Goal: Use online tool/utility: Utilize a website feature to perform a specific function

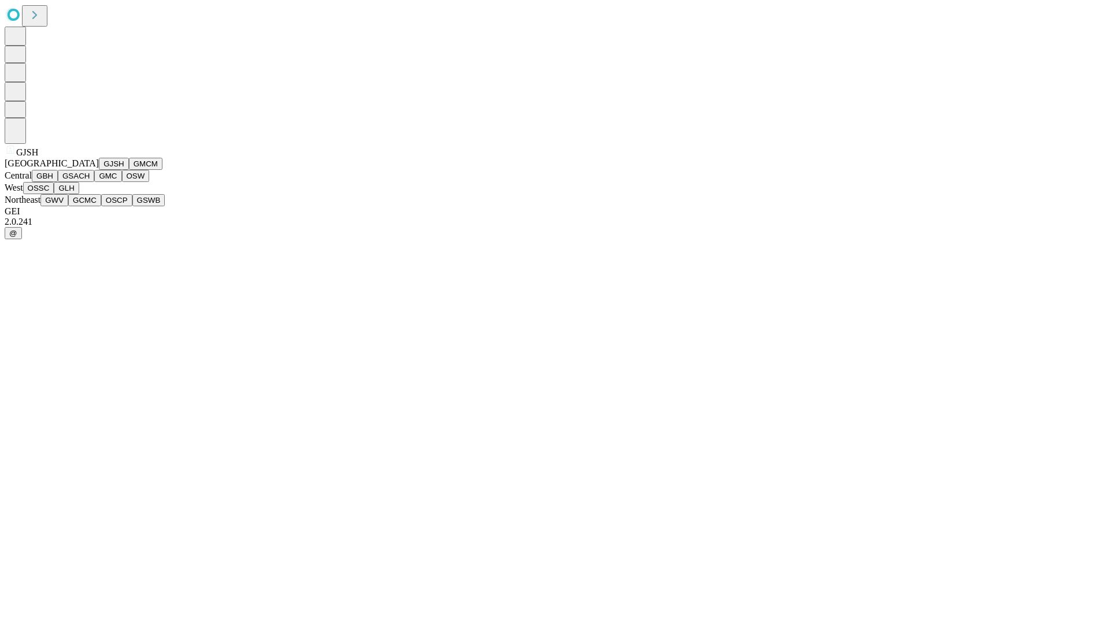
click at [99, 170] on button "GJSH" at bounding box center [114, 164] width 30 height 12
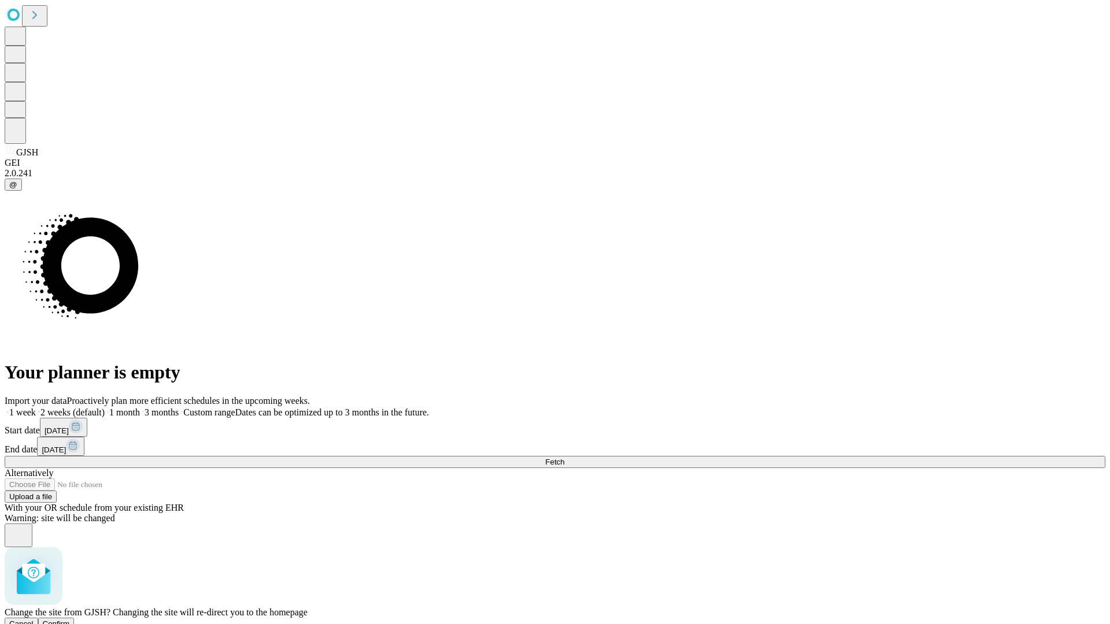
click at [70, 620] on span "Confirm" at bounding box center [56, 624] width 27 height 9
click at [105, 408] on label "2 weeks (default)" at bounding box center [70, 413] width 69 height 10
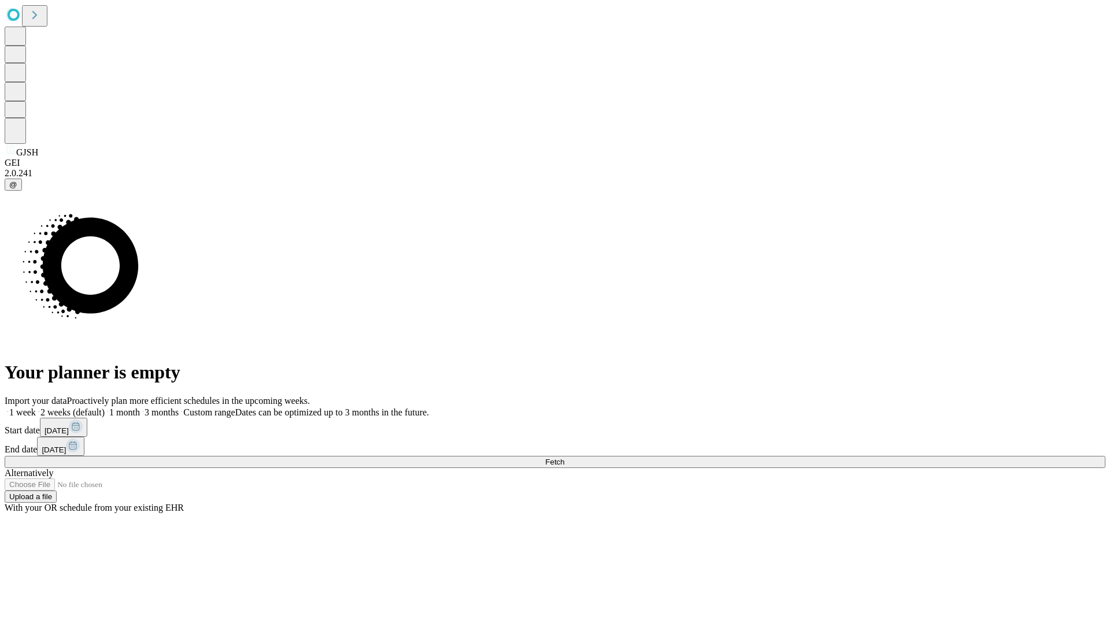
click at [564, 458] on span "Fetch" at bounding box center [554, 462] width 19 height 9
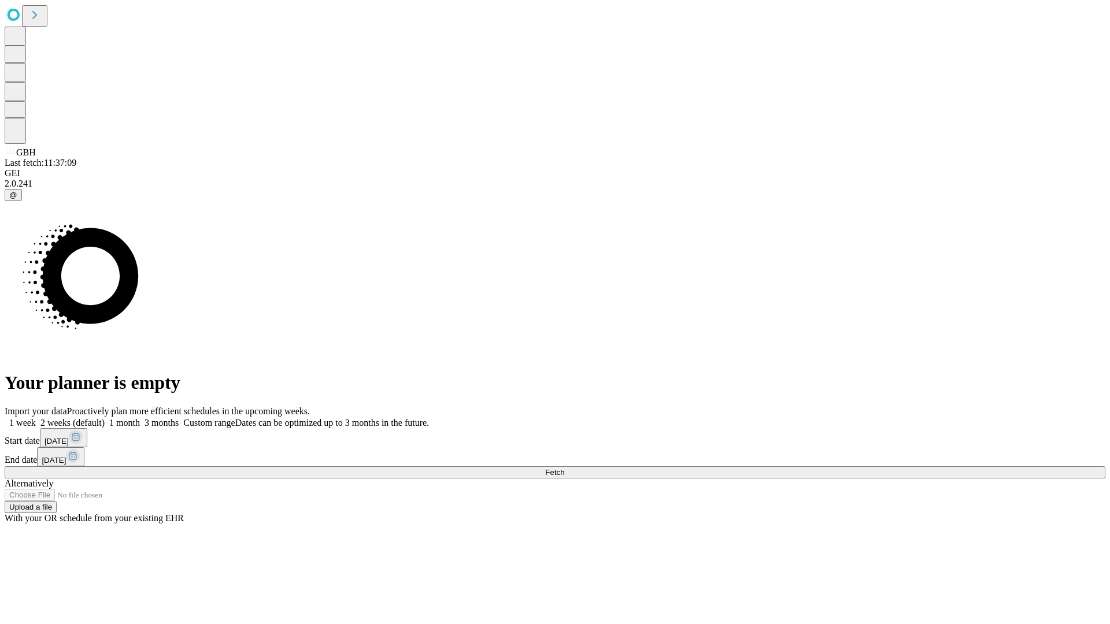
click at [105, 418] on label "2 weeks (default)" at bounding box center [70, 423] width 69 height 10
click at [564, 468] on span "Fetch" at bounding box center [554, 472] width 19 height 9
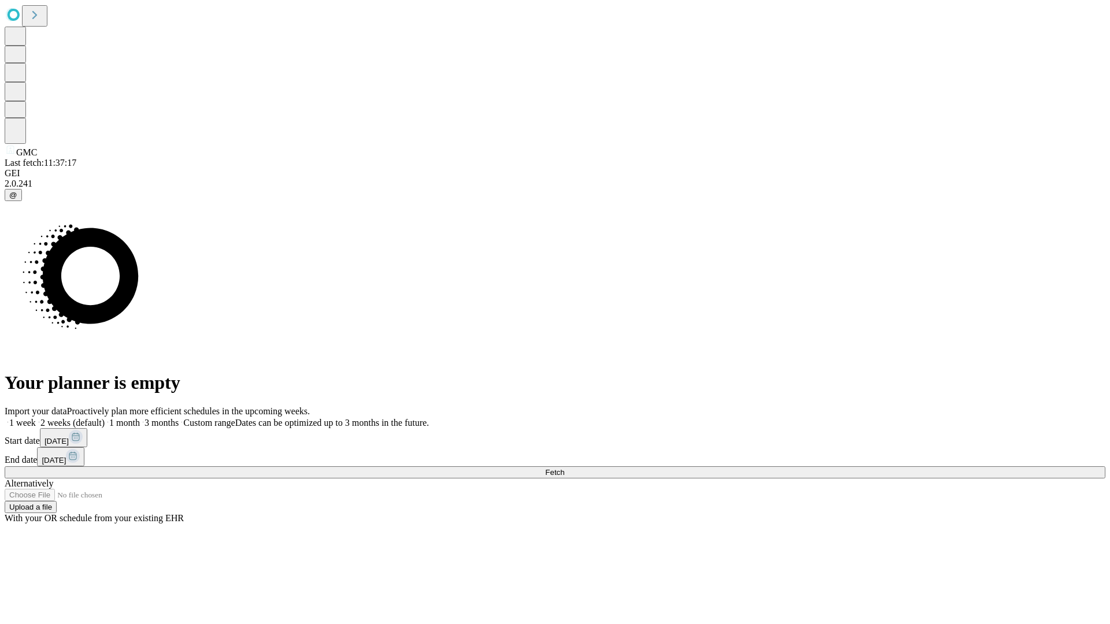
click at [564, 468] on span "Fetch" at bounding box center [554, 472] width 19 height 9
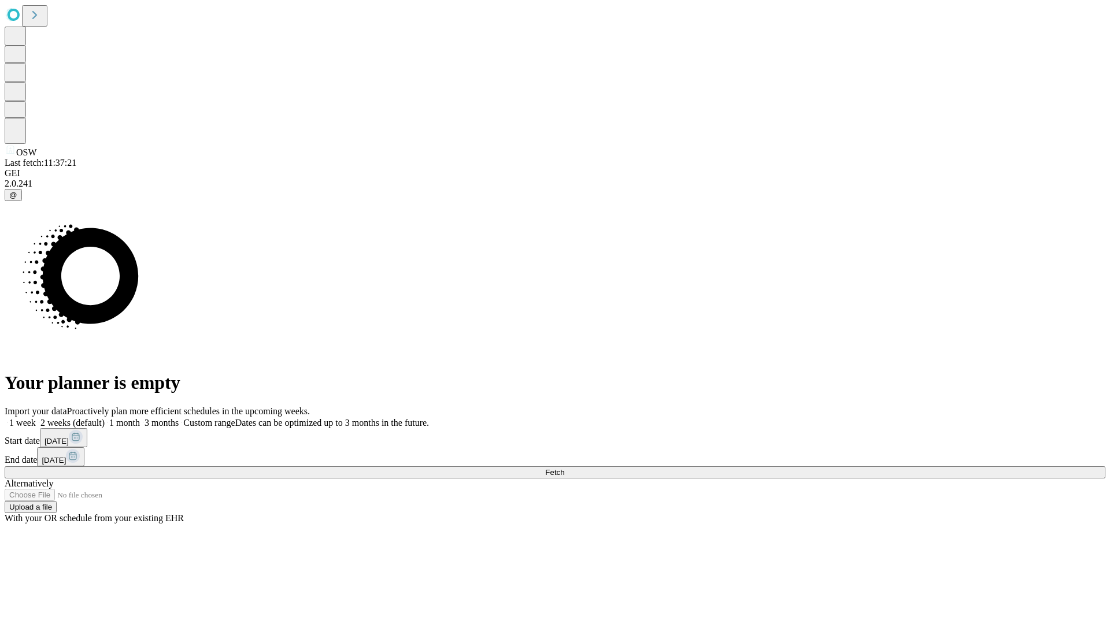
click at [105, 418] on label "2 weeks (default)" at bounding box center [70, 423] width 69 height 10
click at [564, 468] on span "Fetch" at bounding box center [554, 472] width 19 height 9
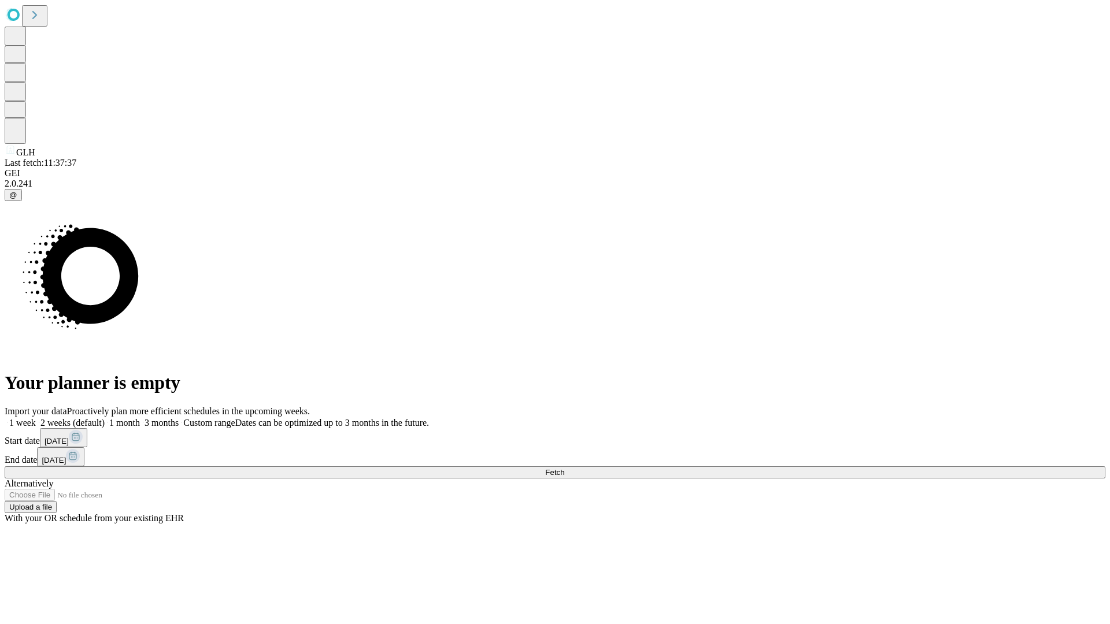
click at [105, 418] on label "2 weeks (default)" at bounding box center [70, 423] width 69 height 10
click at [564, 468] on span "Fetch" at bounding box center [554, 472] width 19 height 9
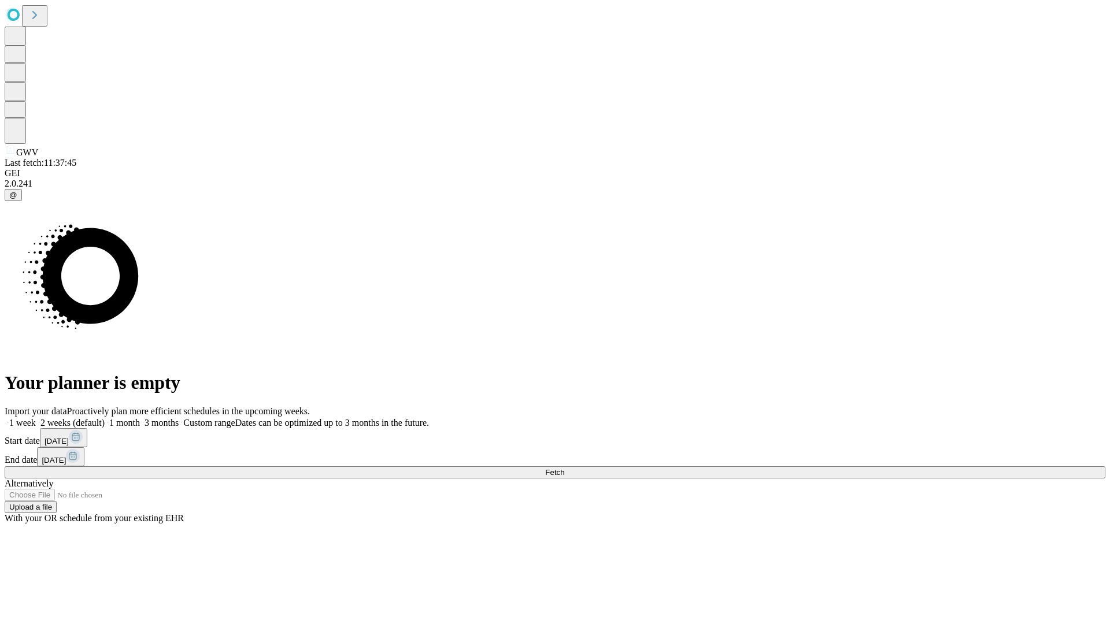
click at [105, 418] on label "2 weeks (default)" at bounding box center [70, 423] width 69 height 10
click at [564, 468] on span "Fetch" at bounding box center [554, 472] width 19 height 9
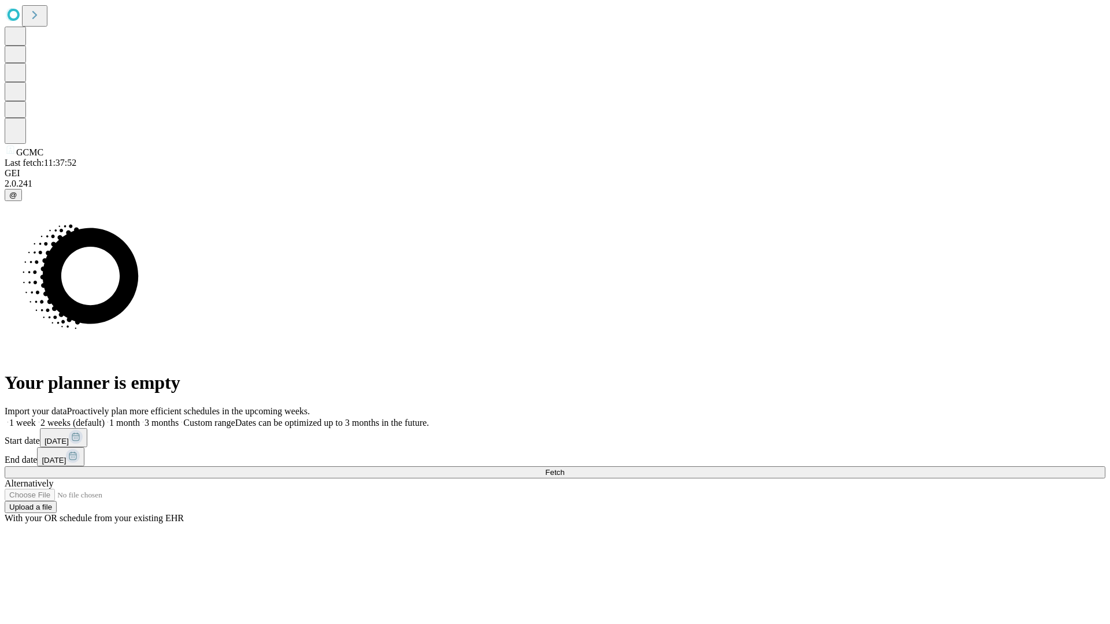
click at [564, 468] on span "Fetch" at bounding box center [554, 472] width 19 height 9
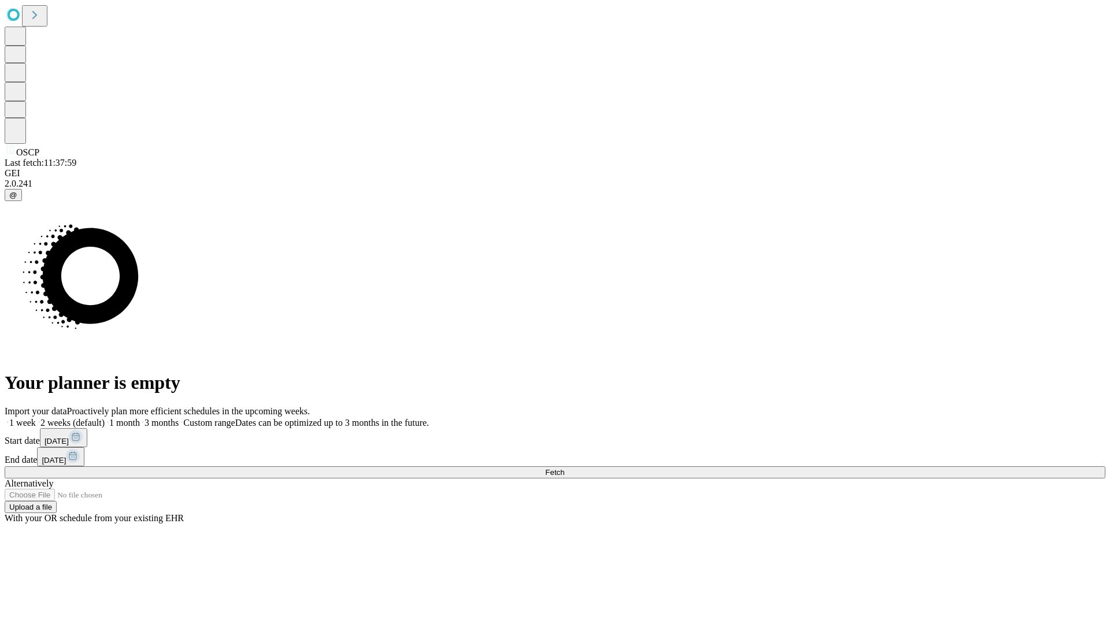
click at [564, 468] on span "Fetch" at bounding box center [554, 472] width 19 height 9
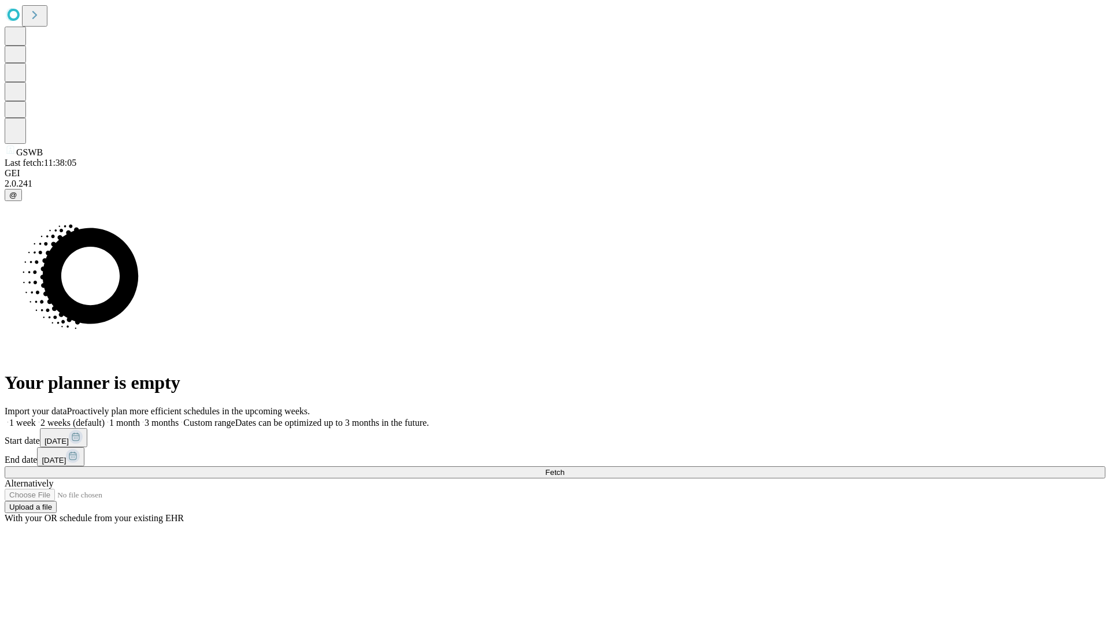
click at [105, 418] on label "2 weeks (default)" at bounding box center [70, 423] width 69 height 10
click at [564, 468] on span "Fetch" at bounding box center [554, 472] width 19 height 9
